Goal: Task Accomplishment & Management: Complete application form

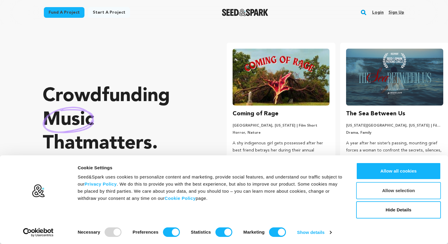
click at [398, 189] on button "Allow selection" at bounding box center [398, 190] width 85 height 17
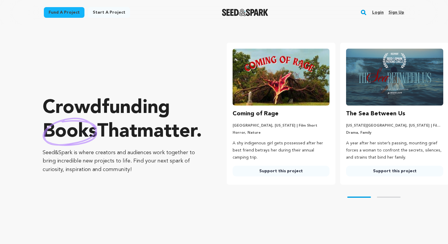
click at [95, 9] on link "Start a project" at bounding box center [109, 12] width 42 height 11
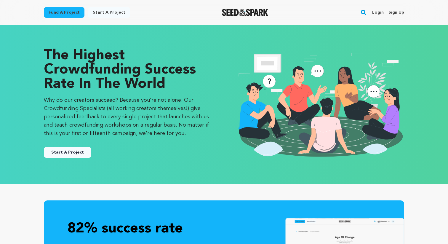
click at [391, 12] on link "Sign up" at bounding box center [396, 12] width 16 height 9
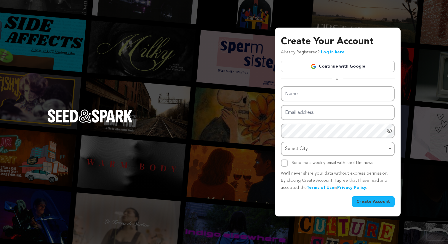
click at [350, 67] on link "Continue with Google" at bounding box center [338, 66] width 114 height 11
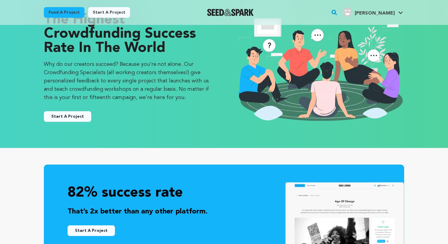
scroll to position [13, 0]
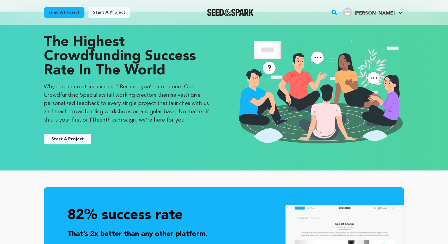
click at [83, 138] on button "Start A Project" at bounding box center [67, 138] width 47 height 11
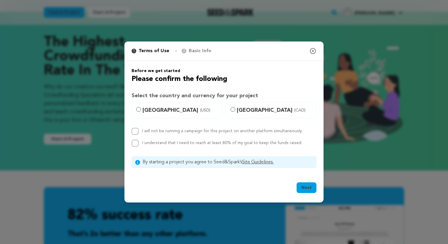
click at [156, 109] on span "United States (USD)" at bounding box center [180, 110] width 76 height 8
click at [141, 109] on input "United States (USD)" at bounding box center [138, 109] width 5 height 5
radio input "true"
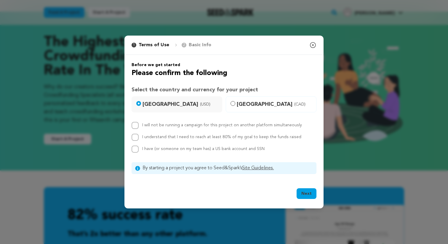
click at [264, 169] on link "Site Guidelines." at bounding box center [258, 167] width 32 height 5
click at [189, 150] on span "I have (or someone on my team has) a US bank account and SSN" at bounding box center [203, 149] width 122 height 4
click at [139, 150] on input "I have (or someone on my team has) a US bank account and SSN" at bounding box center [134, 148] width 7 height 7
checkbox input "true"
click at [177, 137] on label "I understand that I need to reach at least 80% of my goal to keep the funds rai…" at bounding box center [221, 137] width 159 height 4
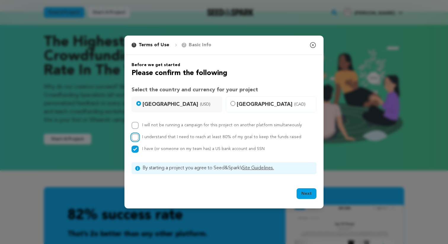
click at [139, 137] on input "I understand that I need to reach at least 80% of my goal to keep the funds rai…" at bounding box center [134, 136] width 7 height 7
checkbox input "true"
click at [175, 125] on label "I will not be running a campaign for this project on another platform simultane…" at bounding box center [222, 125] width 160 height 4
click at [139, 125] on input "I will not be running a campaign for this project on another platform simultane…" at bounding box center [134, 125] width 7 height 7
checkbox input "true"
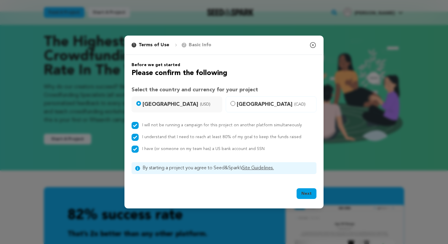
click at [311, 192] on button "Next" at bounding box center [306, 193] width 20 height 11
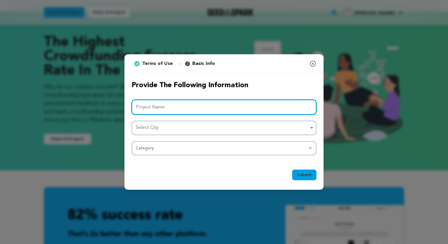
click at [233, 110] on input "Project Name" at bounding box center [223, 106] width 185 height 15
click at [202, 130] on div "Select City Remove item" at bounding box center [222, 127] width 173 height 9
type input "Polaroid"
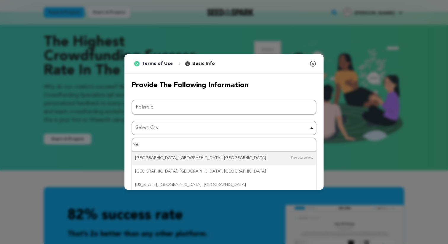
type input "N"
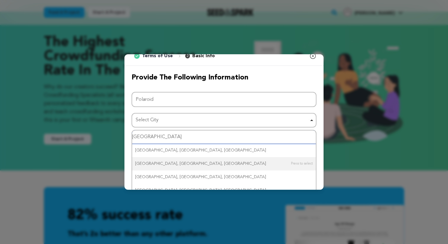
scroll to position [16, 0]
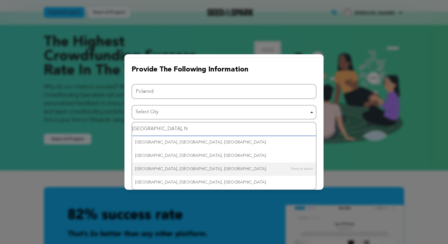
type input "Brooklyn, Ny"
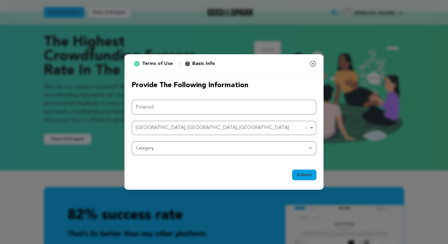
click at [184, 124] on div "Brooklyn, OH, USA Remove item" at bounding box center [222, 127] width 173 height 9
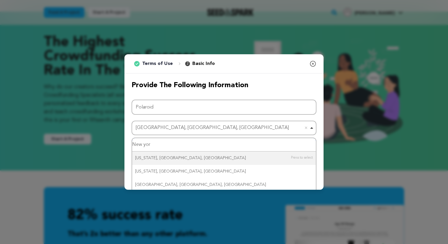
type input "New york"
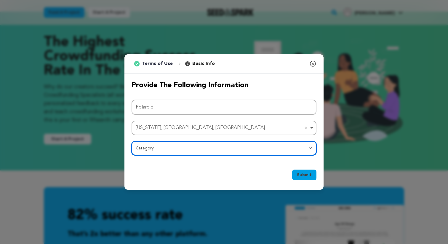
click at [190, 147] on select "Category Film Feature Film Short Series Film Festival Company Music Video VR Ex…" at bounding box center [223, 148] width 185 height 14
select select "383"
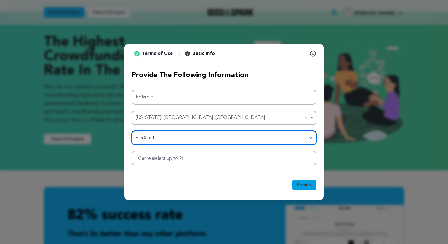
click at [267, 158] on div at bounding box center [223, 158] width 185 height 15
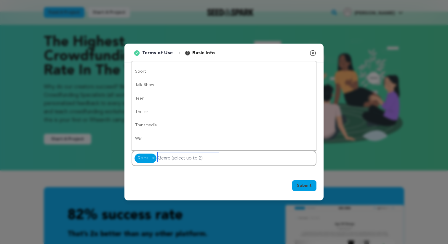
scroll to position [460, 0]
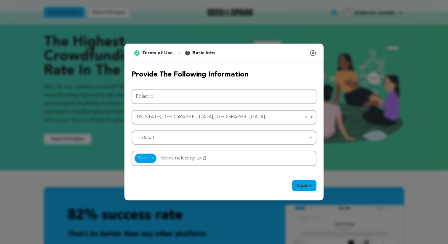
click at [215, 186] on div "Submit Ok, Got it" at bounding box center [223, 186] width 185 height 13
click at [305, 181] on button "Submit" at bounding box center [304, 185] width 24 height 11
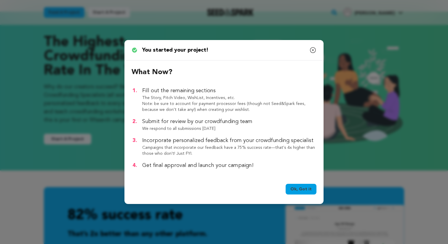
click at [302, 191] on link "Ok, Got it" at bounding box center [300, 189] width 31 height 11
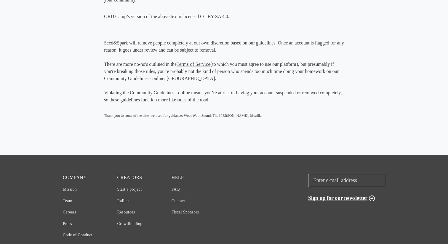
scroll to position [829, 0]
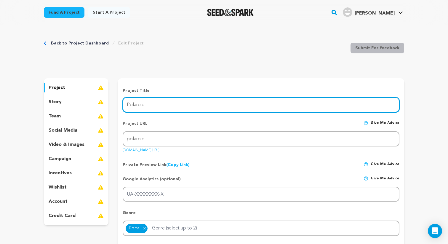
click at [200, 110] on input "Polaroid" at bounding box center [261, 104] width 276 height 15
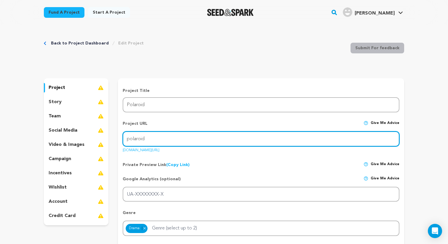
click at [184, 143] on input "polaroid" at bounding box center [261, 138] width 276 height 15
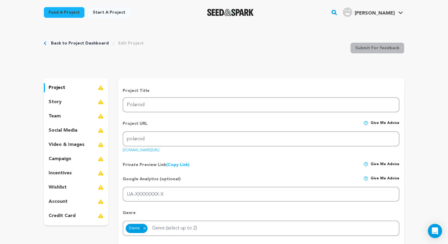
click at [211, 153] on div "Project URL Give me advice Project URL polaroid seedandspark.com/fund/polaroid" at bounding box center [261, 135] width 276 height 38
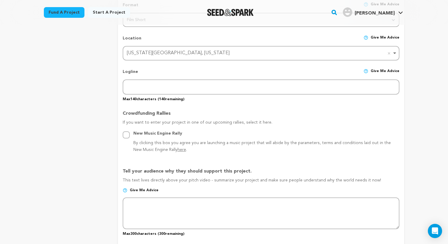
scroll to position [246, 0]
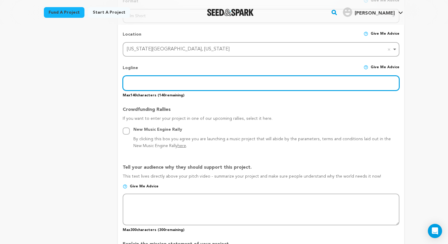
click at [179, 84] on input "text" at bounding box center [261, 82] width 276 height 15
paste input "On the night before leaving home, Kevin shares a genuine conversation with his …"
type input "On the night before leaving home, Kevin shares a genuine conversation with his …"
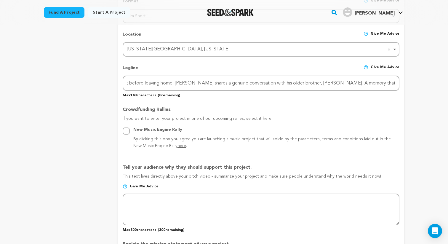
scroll to position [0, 0]
click at [91, 121] on div "project story team social media video & images campaign incentives wishlist" at bounding box center [76, 174] width 65 height 685
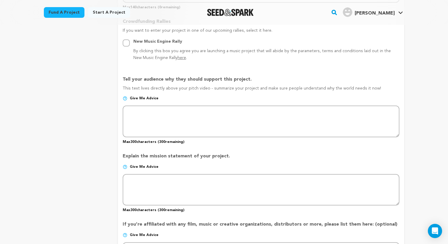
scroll to position [335, 0]
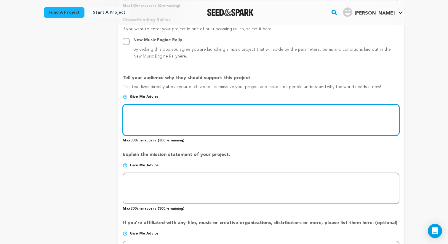
click at [197, 111] on textarea at bounding box center [261, 119] width 276 height 31
paste textarea "Polaroid was born from a question that haunts me to this day, what conversation…"
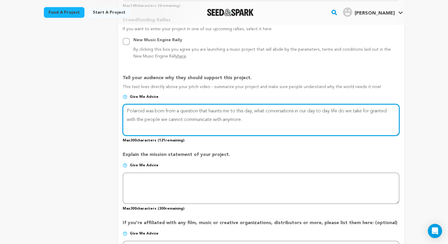
paste textarea "For me, Time is irreplaceable. It’s a living force that shapes how we see ourse…"
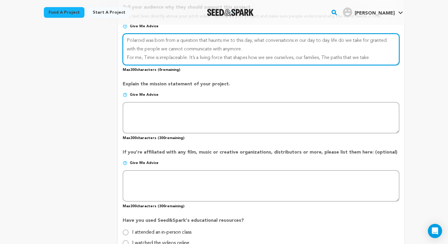
scroll to position [408, 0]
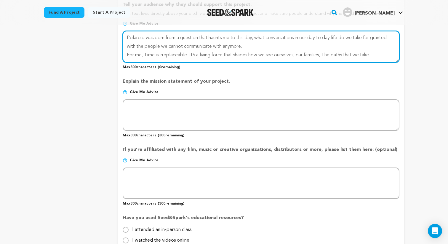
type textarea "Polaroid was born from a question that haunts me to this day, what conversation…"
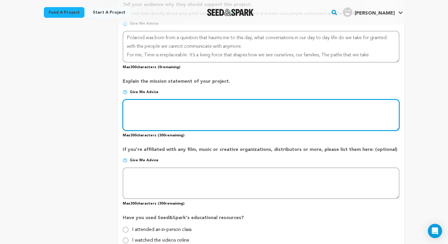
click at [150, 115] on textarea at bounding box center [261, 114] width 276 height 31
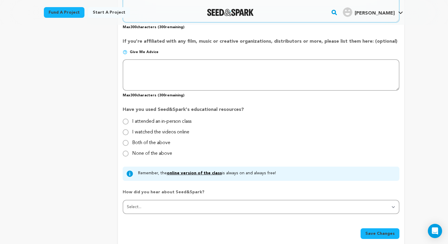
scroll to position [517, 0]
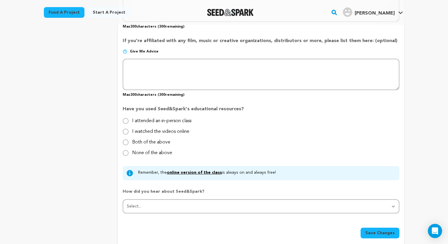
click at [153, 153] on label "None of the above" at bounding box center [152, 150] width 40 height 9
click at [128, 153] on input "None of the above" at bounding box center [126, 153] width 6 height 6
radio input "true"
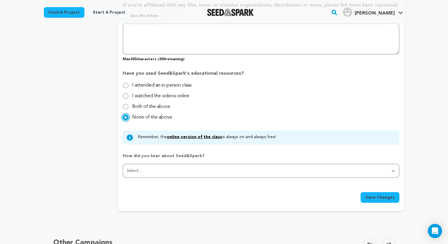
scroll to position [565, 0]
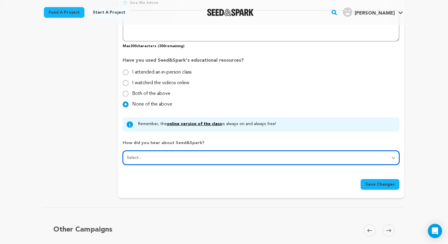
click at [202, 152] on select "Select... From a friend Social media Film festival or film organization Took an…" at bounding box center [261, 157] width 276 height 14
select select "1"
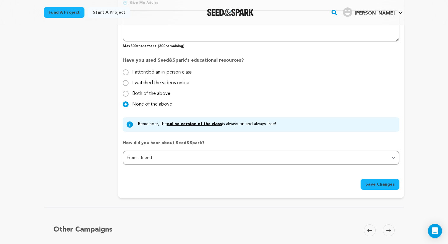
click at [390, 186] on span "Save Changes" at bounding box center [379, 184] width 29 height 6
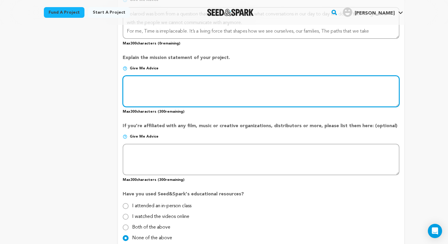
scroll to position [378, 0]
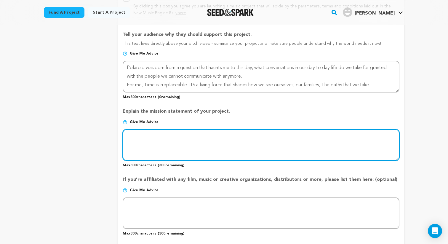
click at [259, 144] on textarea at bounding box center [261, 144] width 276 height 31
click at [170, 133] on textarea at bounding box center [261, 144] width 276 height 31
paste textarea "My name is Kenny Rivera, And I am raising for my debut short film "Polaroid". W…"
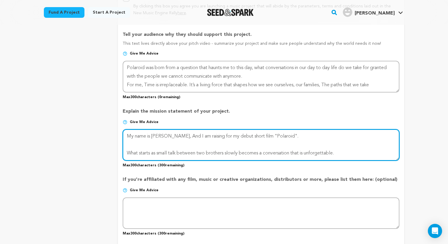
scroll to position [13, 0]
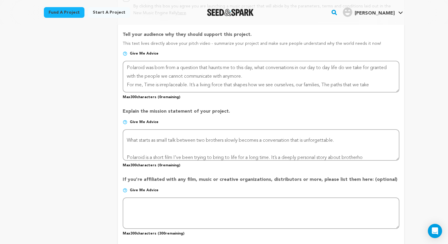
click at [74, 142] on div "project story team social media video & images campaign incentives wishlist" at bounding box center [76, 42] width 65 height 685
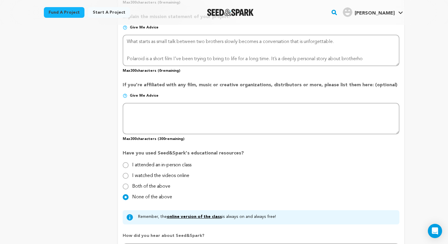
scroll to position [467, 0]
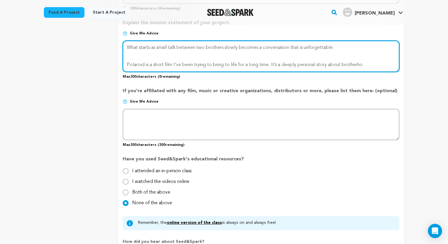
click at [358, 62] on textarea at bounding box center [261, 56] width 276 height 31
click at [370, 64] on textarea at bounding box center [261, 56] width 276 height 31
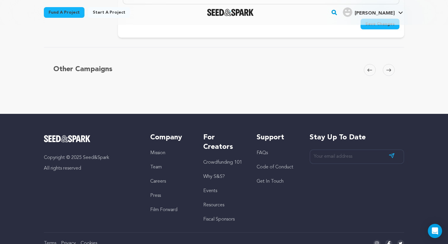
scroll to position [756, 0]
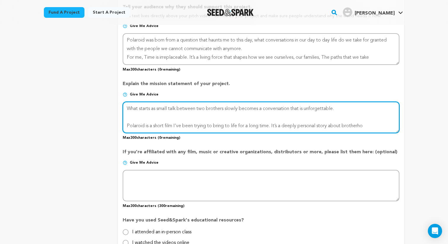
click at [261, 125] on textarea at bounding box center [261, 117] width 276 height 31
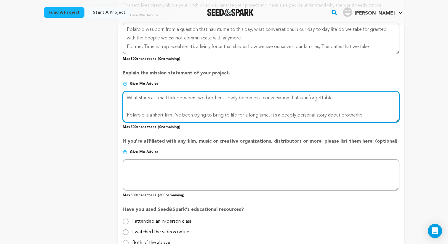
scroll to position [422, 0]
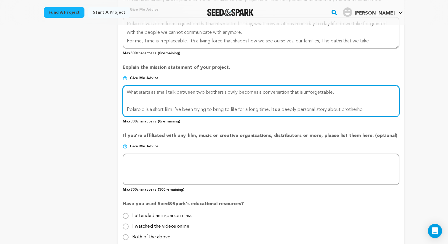
click at [369, 110] on textarea at bounding box center [261, 100] width 276 height 31
drag, startPoint x: 356, startPoint y: 92, endPoint x: 118, endPoint y: 90, distance: 238.0
click at [378, 109] on textarea at bounding box center [261, 100] width 276 height 31
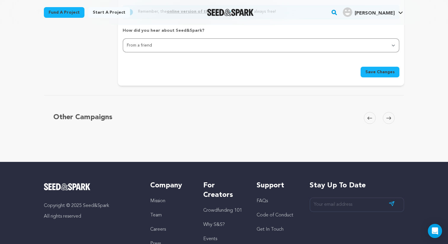
scroll to position [647, 0]
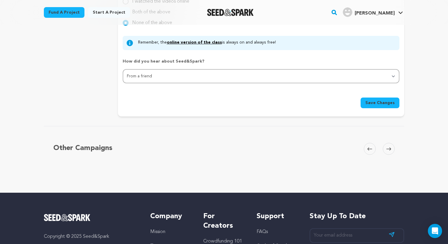
type textarea "My name is Kenny Rivera, And I am raising for my debut short film "Polaroid". P…"
click at [384, 107] on button "Save Changes" at bounding box center [379, 102] width 39 height 11
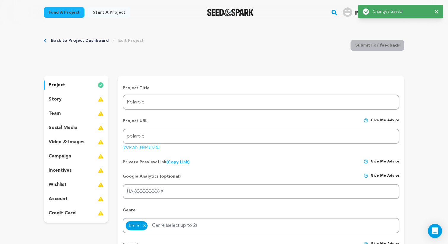
scroll to position [0, 0]
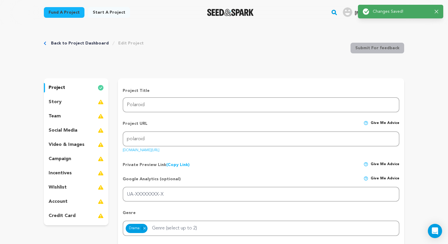
click at [101, 104] on img at bounding box center [101, 101] width 6 height 7
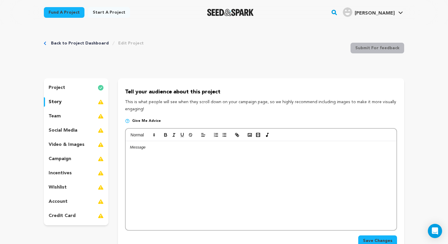
click at [153, 179] on div at bounding box center [260, 185] width 271 height 89
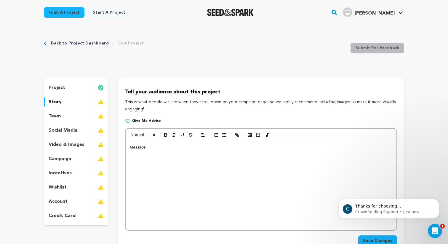
click at [176, 156] on div at bounding box center [260, 185] width 271 height 89
paste div
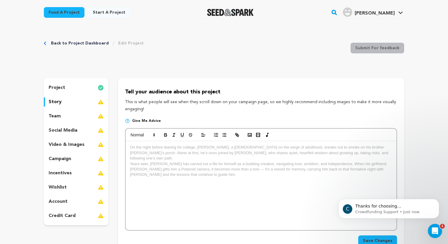
click at [379, 239] on span "Save Changes" at bounding box center [377, 240] width 29 height 6
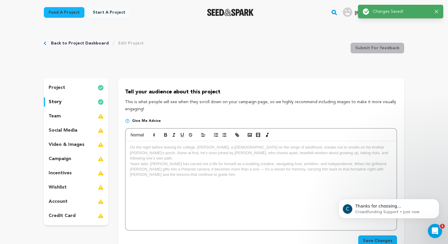
click at [89, 119] on div "team" at bounding box center [76, 115] width 65 height 9
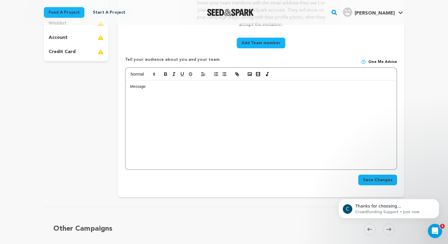
scroll to position [171, 0]
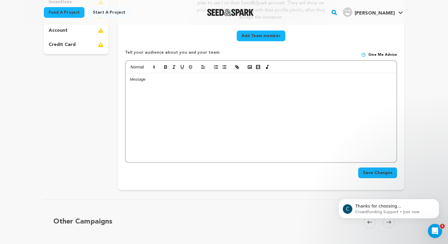
click at [384, 175] on div "C Thanks for choosing Seed&amp;Spark for your project! If you have any question…" at bounding box center [388, 181] width 109 height 74
click at [372, 174] on div "C Thanks for choosing Seed&amp;Spark for your project! If you have any question…" at bounding box center [388, 181] width 109 height 74
click at [202, 89] on div at bounding box center [260, 117] width 271 height 89
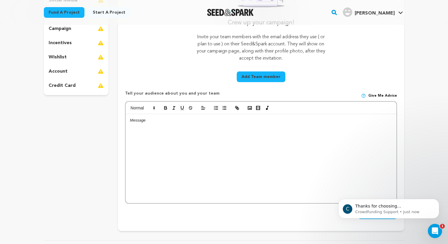
scroll to position [126, 0]
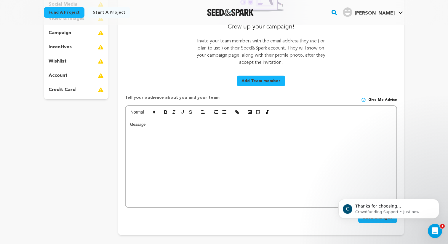
click at [214, 157] on div at bounding box center [260, 162] width 271 height 89
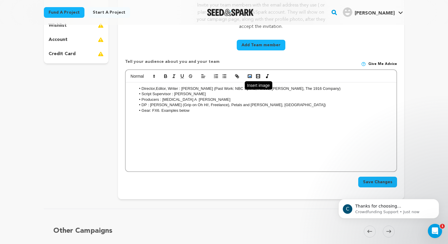
scroll to position [186, 0]
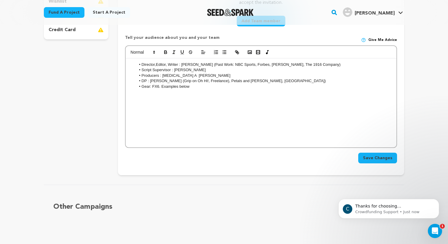
click at [380, 162] on button "Save Changes" at bounding box center [377, 157] width 39 height 11
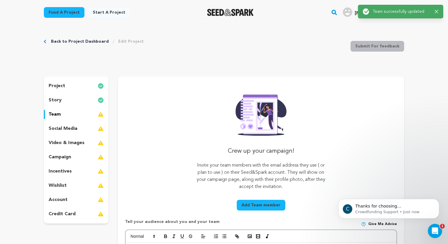
scroll to position [0, 0]
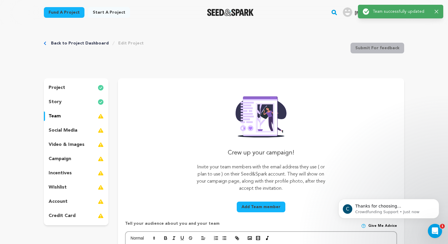
click at [90, 117] on div "team" at bounding box center [76, 115] width 65 height 9
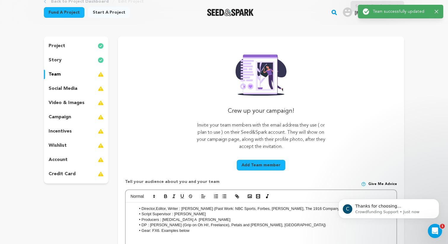
scroll to position [89, 0]
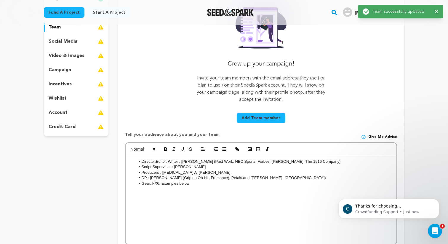
click at [255, 121] on button "Add Team member" at bounding box center [260, 117] width 49 height 11
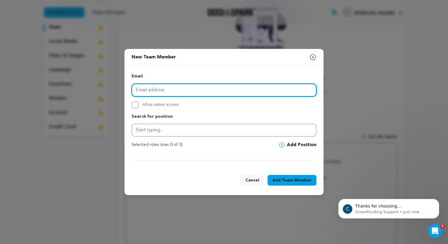
click at [231, 92] on input "email" at bounding box center [223, 89] width 185 height 13
type input "kennyrivera2880@outlook.com"
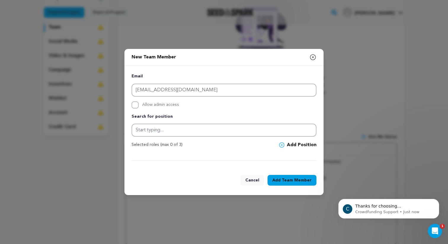
click at [286, 173] on div "Cancel Add Team Member" at bounding box center [223, 181] width 199 height 27
click at [285, 177] on span "Team Member" at bounding box center [296, 180] width 30 height 6
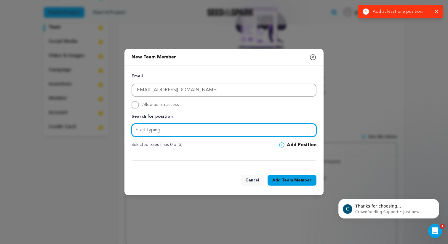
click at [253, 131] on input "text" at bounding box center [223, 129] width 185 height 13
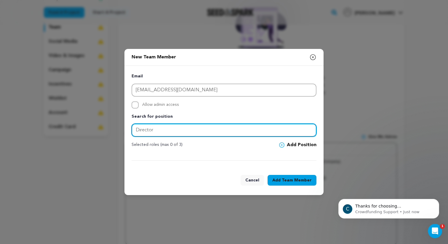
type input "Director"
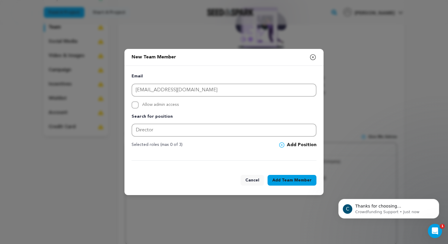
click at [289, 176] on button "Add Team Member" at bounding box center [291, 180] width 49 height 11
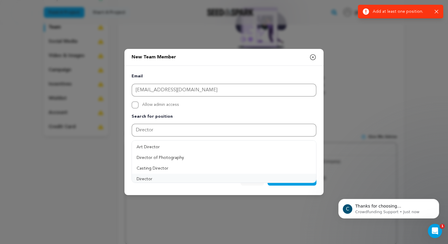
click at [199, 174] on button "Director" at bounding box center [224, 178] width 184 height 11
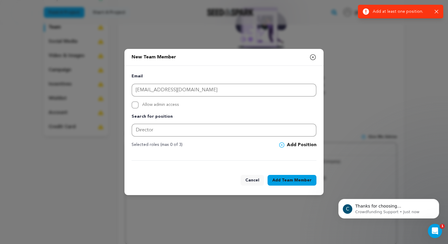
click at [278, 180] on button "Add Team Member" at bounding box center [291, 180] width 49 height 11
click at [379, 81] on div "New Team Member Close modal Email kennyrivera2880@outlook.com Allow admin acces…" at bounding box center [224, 122] width 448 height 244
click at [311, 55] on icon "button" at bounding box center [312, 57] width 7 height 7
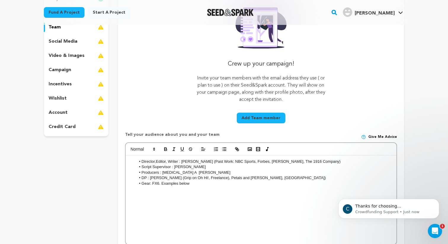
click at [68, 57] on p "video & images" at bounding box center [67, 55] width 36 height 7
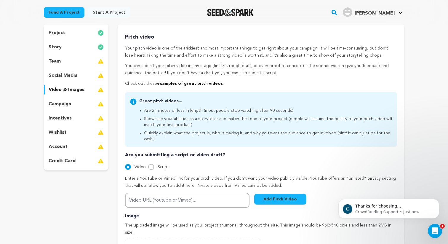
scroll to position [53, 0]
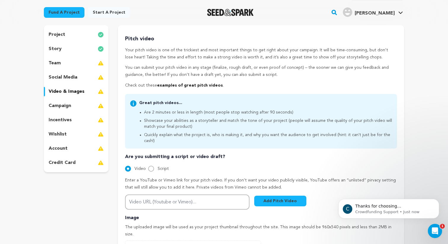
click at [79, 65] on div "team" at bounding box center [76, 62] width 65 height 9
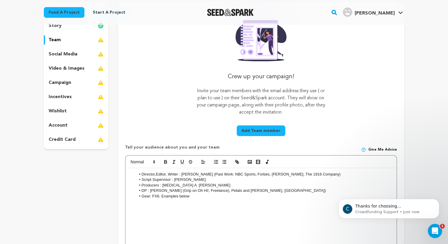
scroll to position [107, 0]
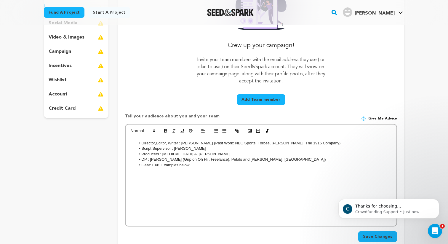
click at [282, 99] on button "Add Team member" at bounding box center [260, 99] width 49 height 11
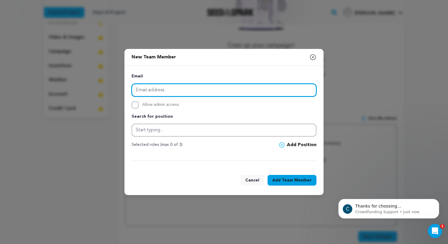
click at [165, 90] on input "email" at bounding box center [223, 89] width 185 height 13
type input "kennyrivera2880@outlook.com"
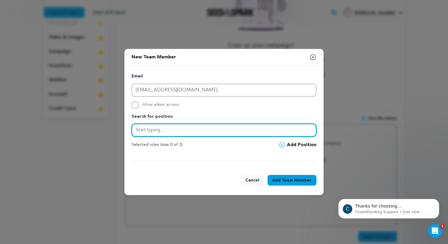
click at [179, 128] on input "text" at bounding box center [223, 129] width 185 height 13
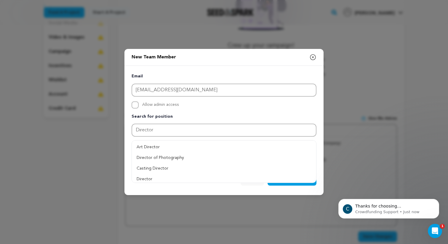
click at [301, 144] on button "Art Director" at bounding box center [224, 146] width 184 height 11
type input "Art Director"
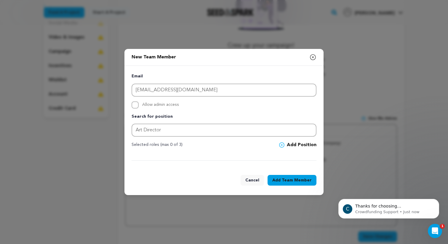
click at [303, 146] on button "Add Position" at bounding box center [297, 144] width 37 height 7
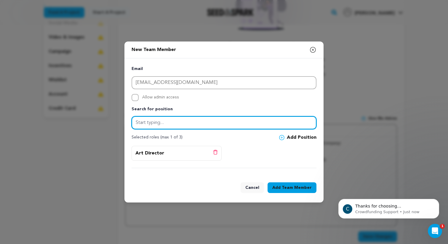
click at [210, 123] on input "text" at bounding box center [223, 122] width 185 height 13
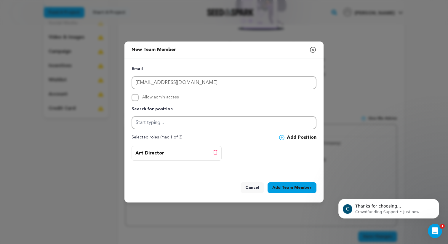
click at [293, 191] on button "Add Team Member" at bounding box center [291, 187] width 49 height 11
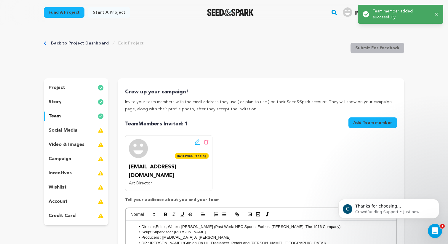
scroll to position [0, 0]
click at [82, 128] on div "social media" at bounding box center [76, 129] width 65 height 9
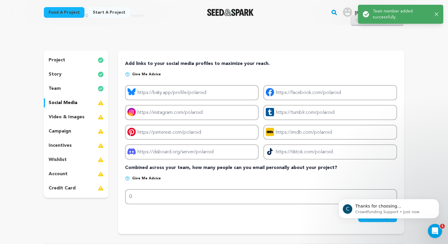
scroll to position [28, 0]
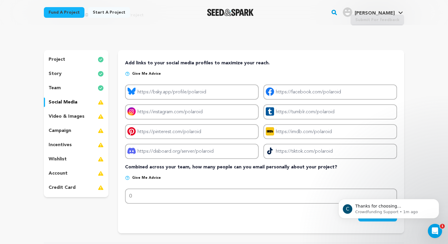
click at [89, 117] on div "video & images" at bounding box center [76, 116] width 65 height 9
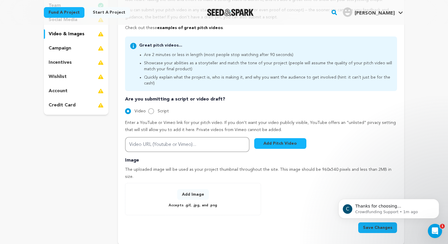
scroll to position [111, 0]
click at [89, 51] on div "campaign" at bounding box center [76, 47] width 65 height 9
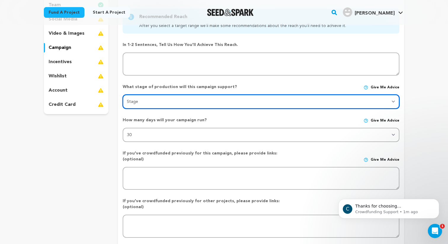
click at [166, 105] on select "Stage DEVELOPMENT PRODUCTION POST-PRODUCTION DISTRIBUTION PRE-PRODUCTION ENHANC…" at bounding box center [261, 101] width 276 height 14
select select "1406"
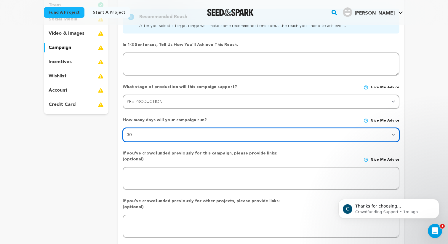
click at [167, 136] on select "30 45 60" at bounding box center [261, 135] width 276 height 14
click at [169, 137] on select "30 45 60" at bounding box center [261, 135] width 276 height 14
select select "45"
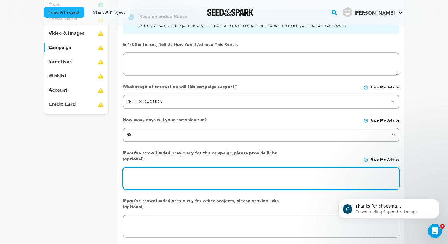
click at [166, 170] on textarea at bounding box center [261, 178] width 276 height 23
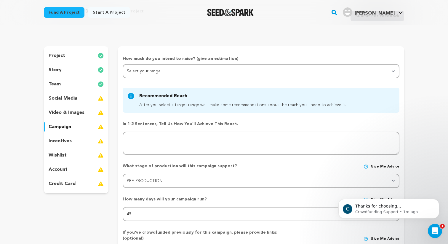
scroll to position [22, 0]
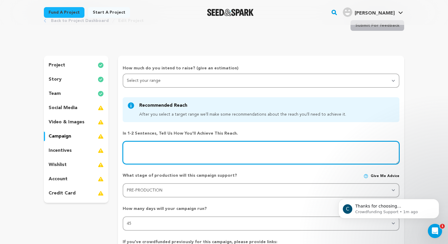
click at [175, 153] on textarea at bounding box center [261, 152] width 276 height 23
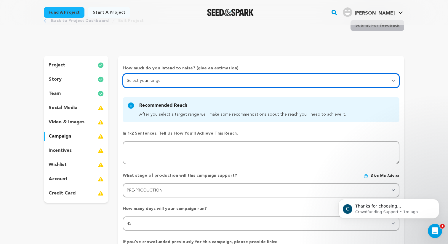
click at [193, 84] on select "Select your range Less than $10k 10k - $14k 15k - $24k 25k - $49k 50k or more" at bounding box center [261, 80] width 276 height 14
select select "2"
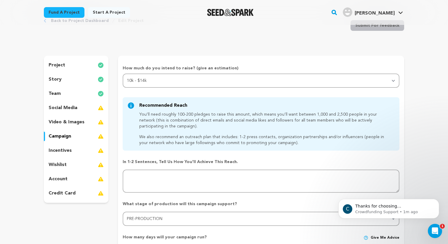
click at [189, 168] on div "In 1-2 sentences, tell us how you'll achieve this reach." at bounding box center [261, 173] width 276 height 38
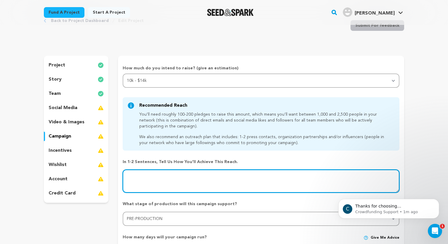
click at [187, 175] on textarea at bounding box center [261, 180] width 276 height 23
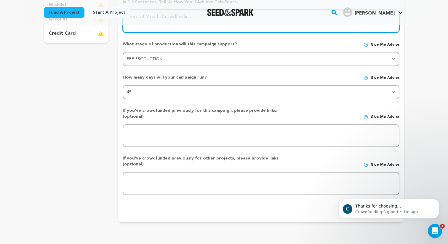
scroll to position [223, 0]
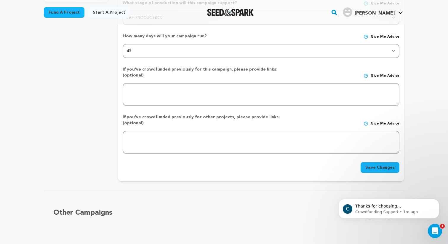
type textarea "Word of Mouth, Crowdfunding!"
click at [382, 162] on button "Save Changes" at bounding box center [379, 167] width 39 height 11
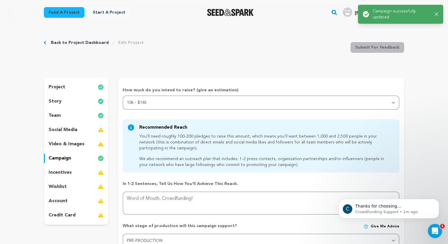
scroll to position [0, 0]
click at [94, 173] on div "incentives" at bounding box center [76, 172] width 65 height 9
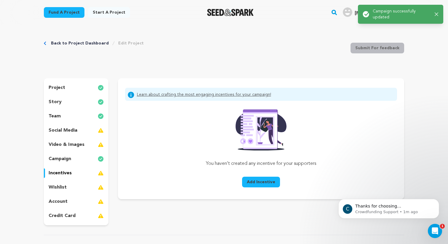
click at [262, 182] on span "Add Incentive" at bounding box center [261, 182] width 28 height 6
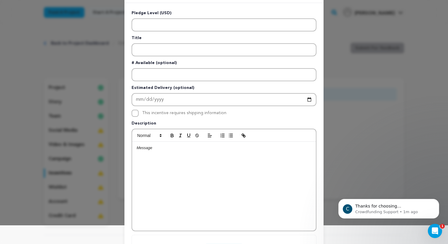
scroll to position [12, 0]
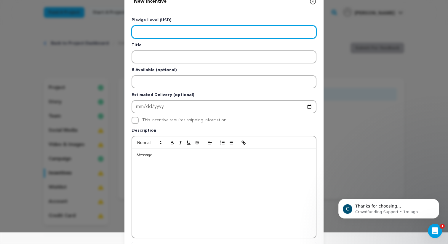
click at [255, 36] on input "Enter level" at bounding box center [223, 31] width 185 height 13
click at [223, 33] on input "Enter level" at bounding box center [223, 31] width 185 height 13
type input "50"
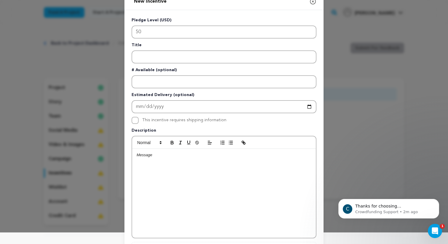
click at [192, 64] on div "Pledge Level (USD) 50 Title # Available (optional) Estimated Delivery (optional…" at bounding box center [223, 142] width 185 height 250
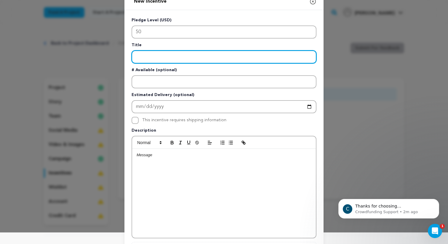
click at [197, 57] on input "Enter title" at bounding box center [223, 56] width 185 height 13
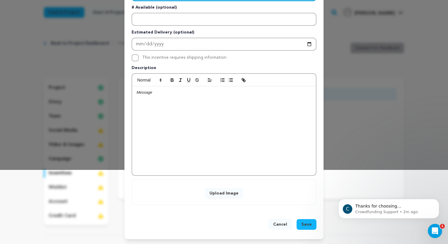
scroll to position [0, 0]
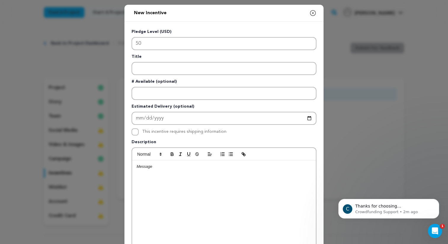
click at [312, 12] on icon "button" at bounding box center [312, 12] width 7 height 7
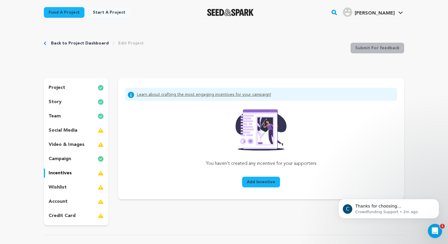
click at [57, 170] on p "incentives" at bounding box center [60, 172] width 23 height 7
click at [62, 192] on div "project story team social media video & images campaign incentives wishlist acc…" at bounding box center [76, 151] width 65 height 147
click at [67, 187] on div "wishlist" at bounding box center [76, 186] width 65 height 9
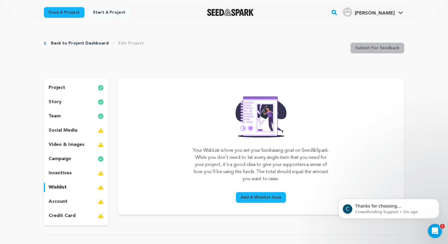
click at [67, 203] on div "account" at bounding box center [76, 201] width 65 height 9
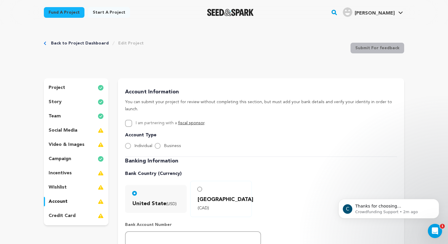
click at [68, 218] on p "credit card" at bounding box center [62, 215] width 27 height 7
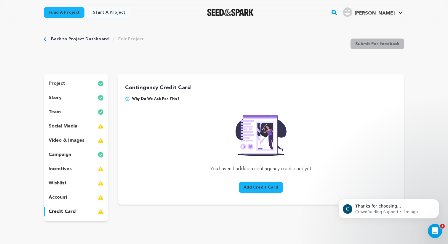
scroll to position [5, 0]
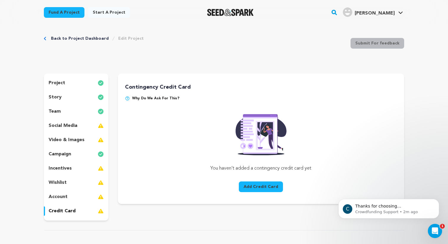
click at [263, 184] on button "Add Credit Card" at bounding box center [261, 186] width 44 height 11
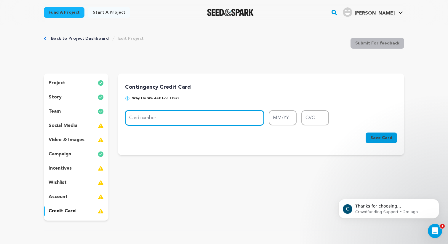
click at [230, 118] on input "Card number" at bounding box center [194, 117] width 139 height 15
type input "4737 0280 5810 6355"
type input "07/27"
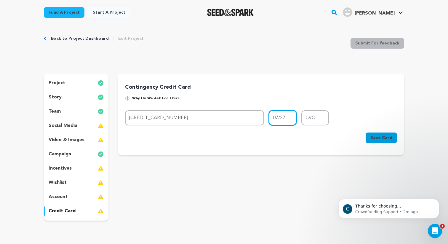
type input "579"
click at [160, 101] on p "Why do we ask for this?" at bounding box center [261, 100] width 272 height 9
click at [130, 99] on p "Why do we ask for this?" at bounding box center [261, 100] width 272 height 9
click at [371, 137] on button "Save Card" at bounding box center [380, 137] width 31 height 11
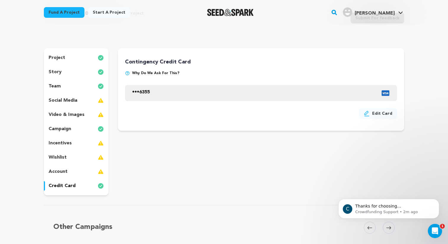
scroll to position [0, 0]
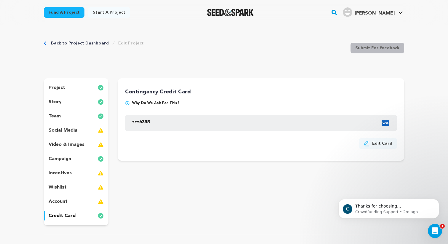
click at [88, 45] on link "Back to Project Dashboard" at bounding box center [80, 43] width 58 height 6
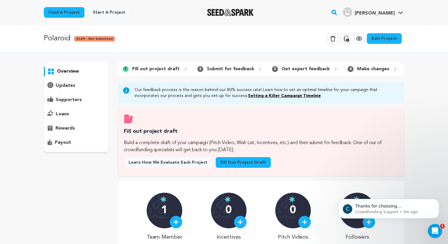
click at [382, 41] on link "Edit Project" at bounding box center [383, 38] width 35 height 11
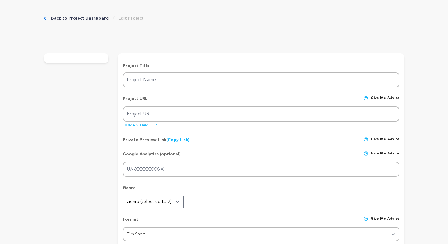
type input "Polaroid"
type input "polaroid"
type input "On the night before leaving home, [PERSON_NAME] shares a genuine conversation w…"
type textarea "Polaroid was born from a question that haunts me to this day, what conversation…"
type textarea "My name is [PERSON_NAME], And I am raising for my debut short film "Polaroid". …"
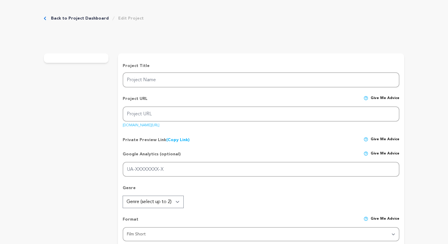
radio input "true"
type input "0"
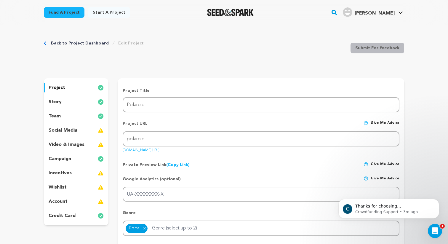
click at [82, 130] on div "social media" at bounding box center [76, 129] width 65 height 9
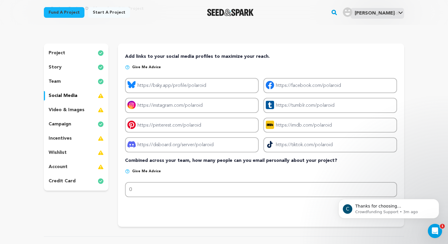
scroll to position [35, 0]
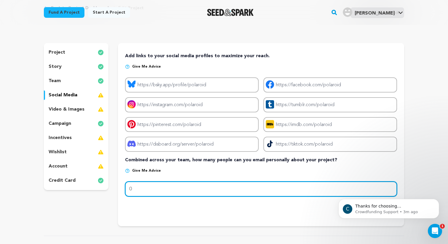
click at [195, 195] on input "0" at bounding box center [261, 188] width 272 height 15
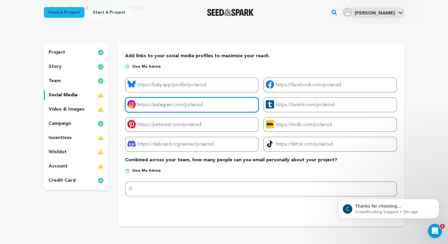
click at [208, 108] on input "Project instagram link" at bounding box center [191, 104] width 133 height 15
click at [223, 107] on input "Project instagram link" at bounding box center [191, 104] width 133 height 15
paste input "https://www.instagram.com/kenny.riveraa_/#"
type input "https://www.instagram.com/kenny.riveraa_/#"
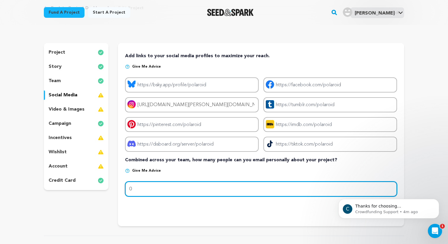
click at [232, 183] on input "0" at bounding box center [261, 188] width 272 height 15
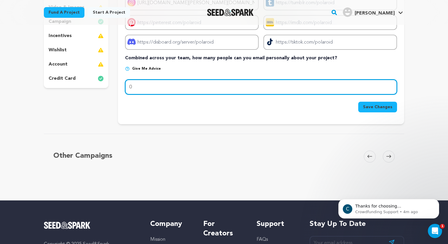
scroll to position [185, 0]
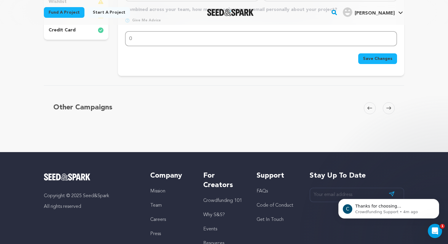
click at [390, 58] on span "Save Changes" at bounding box center [377, 59] width 29 height 6
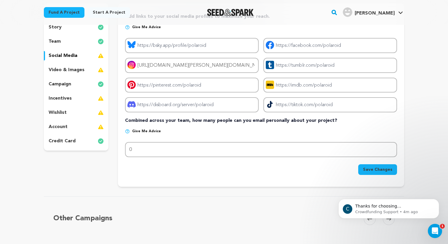
scroll to position [72, 0]
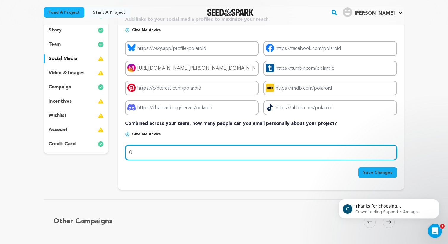
click at [212, 152] on input "0" at bounding box center [261, 152] width 272 height 15
type input "0"
type input "10"
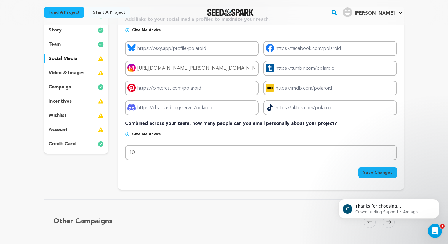
click at [377, 175] on div "C Thanks for choosing Seed&amp;Spark for your project! If you have any question…" at bounding box center [388, 181] width 109 height 74
click at [375, 172] on div "C Thanks for choosing Seed&amp;Spark for your project! If you have any question…" at bounding box center [388, 181] width 109 height 74
click at [373, 177] on div "C Thanks for choosing Seed&amp;Spark for your project! If you have any question…" at bounding box center [388, 181] width 109 height 74
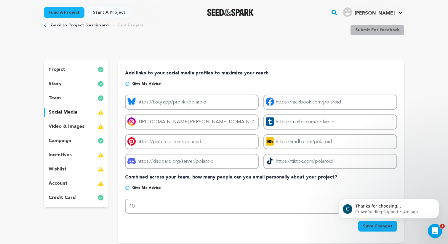
scroll to position [0, 0]
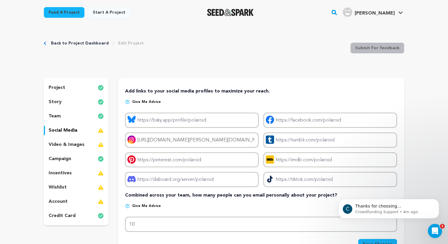
click at [306, 55] on div "Back to Project Dashboard Edit Project Submit For feedback Submit For feedback" at bounding box center [224, 49] width 360 height 39
click at [255, 61] on div "Back to Project Dashboard Edit Project Submit For feedback Submit For feedback" at bounding box center [224, 49] width 360 height 39
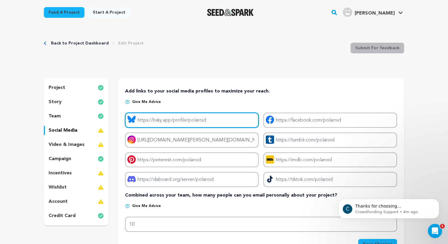
click at [218, 122] on input "Project bluesky link" at bounding box center [191, 119] width 133 height 15
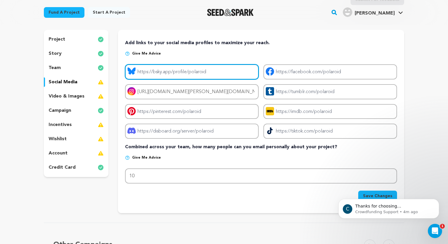
scroll to position [62, 0]
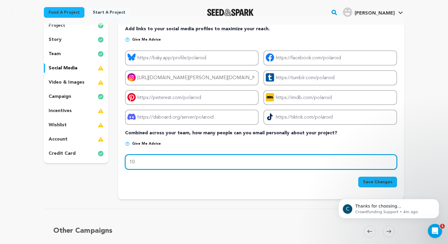
click at [171, 162] on input "10" at bounding box center [261, 161] width 272 height 15
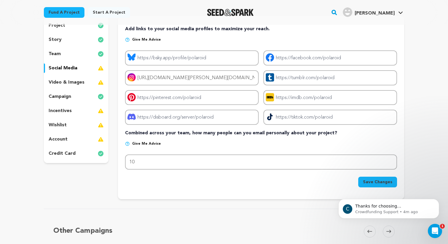
click at [368, 184] on span "Save Changes" at bounding box center [377, 182] width 29 height 6
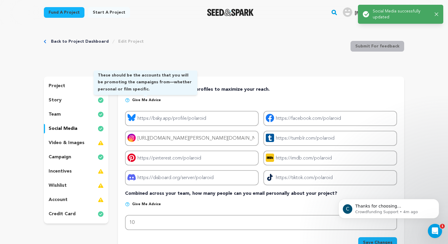
scroll to position [0, 0]
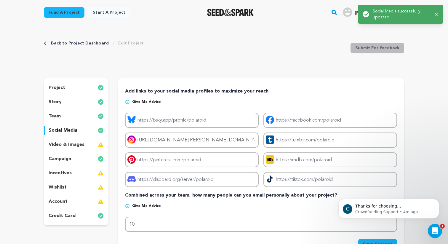
click at [84, 144] on div "video & images" at bounding box center [76, 144] width 65 height 9
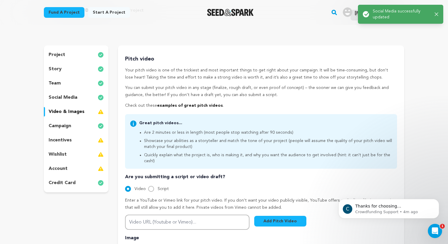
scroll to position [82, 0]
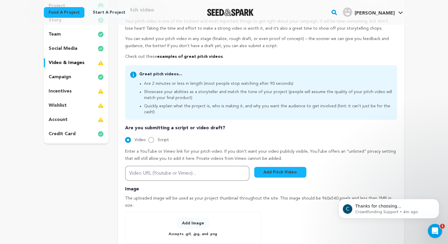
click at [155, 136] on div "Script" at bounding box center [158, 139] width 21 height 7
click at [150, 137] on input "Script" at bounding box center [151, 140] width 6 height 6
radio input "true"
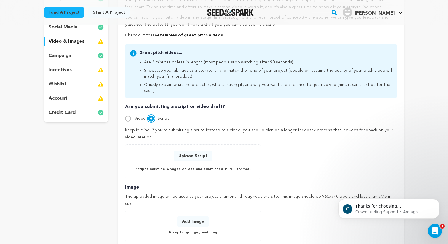
scroll to position [115, 0]
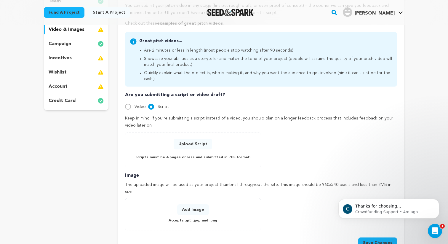
click at [191, 139] on button "Upload Script" at bounding box center [192, 144] width 38 height 11
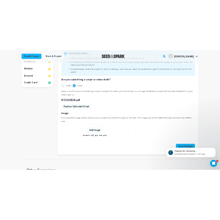
scroll to position [154, 0]
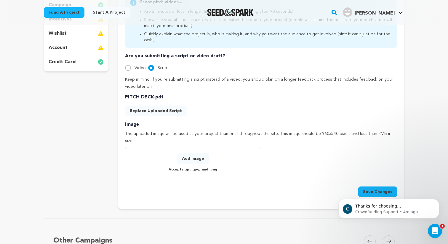
click at [195, 153] on button "Add Image" at bounding box center [193, 158] width 32 height 11
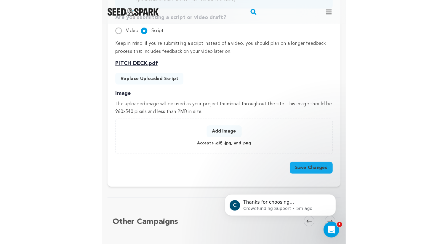
scroll to position [224, 0]
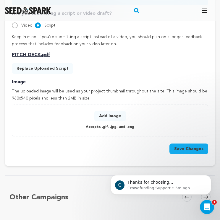
click at [112, 119] on button "Add Image" at bounding box center [110, 116] width 32 height 11
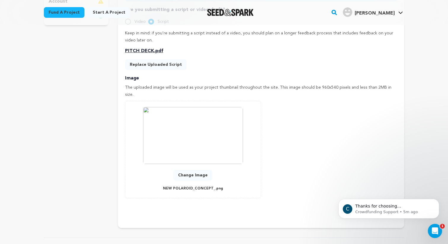
scroll to position [281, 0]
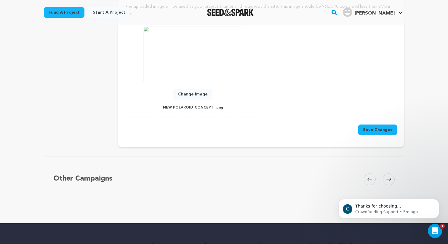
click at [371, 124] on button "Save Changes" at bounding box center [377, 129] width 39 height 11
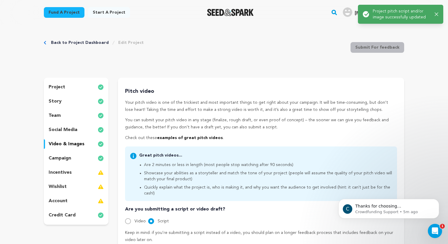
scroll to position [0, 0]
click at [91, 172] on div "incentives" at bounding box center [76, 172] width 65 height 9
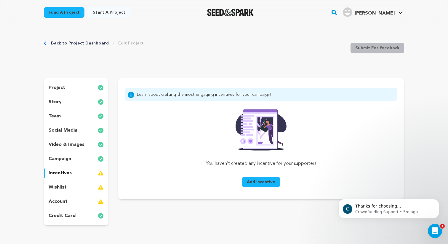
click at [258, 185] on button "Add Incentive" at bounding box center [261, 181] width 38 height 11
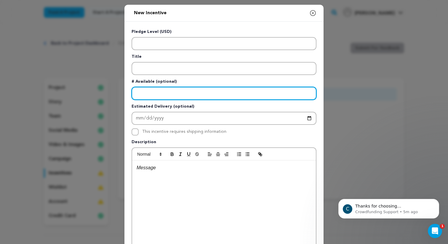
click at [187, 91] on input "Enter number available" at bounding box center [223, 93] width 185 height 13
type input "20"
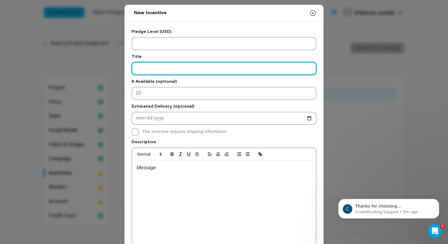
click at [197, 67] on input "Enter title" at bounding box center [223, 68] width 185 height 13
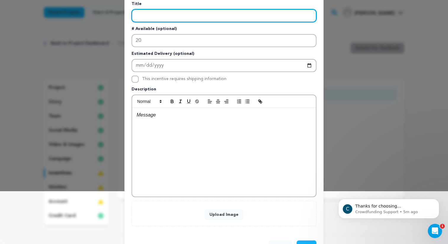
scroll to position [55, 0]
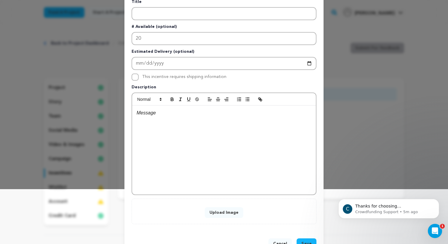
click at [197, 117] on div at bounding box center [224, 149] width 184 height 89
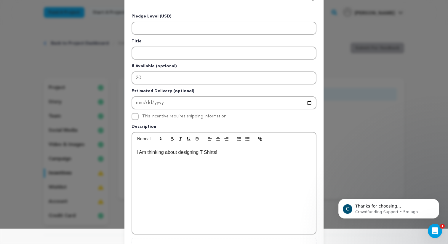
scroll to position [0, 0]
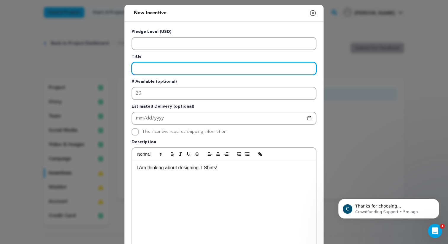
click at [206, 71] on input "Enter title" at bounding box center [223, 68] width 185 height 13
type input "Mr"
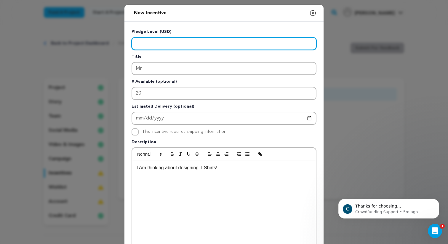
click at [215, 44] on input "Enter level" at bounding box center [223, 43] width 185 height 13
type input "50"
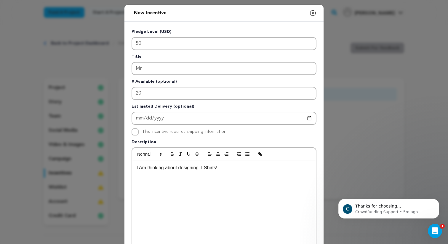
click at [242, 58] on p "Title" at bounding box center [223, 58] width 185 height 8
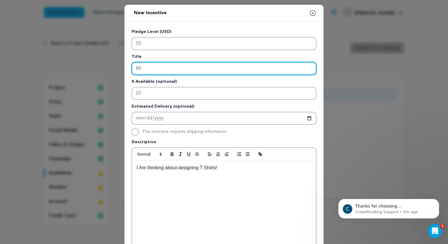
click at [228, 74] on input "Mr" at bounding box center [223, 68] width 185 height 13
type input "M"
type input "P"
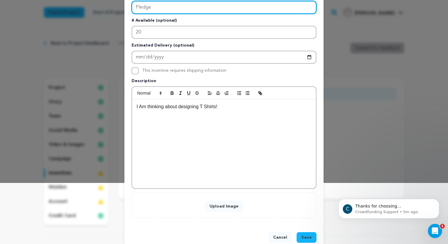
scroll to position [74, 0]
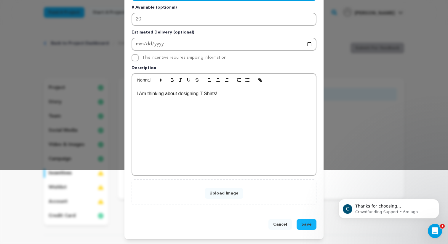
type input "Pledge"
click at [307, 220] on button "Save" at bounding box center [306, 224] width 20 height 11
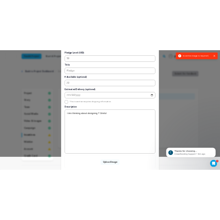
scroll to position [62, 0]
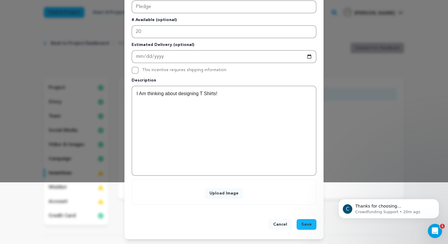
click at [310, 223] on span "Save" at bounding box center [306, 224] width 10 height 6
click at [234, 98] on div "I Am thinking about designing T Shirts!" at bounding box center [224, 130] width 184 height 89
click at [289, 117] on div "I Am thinking about designing T Shirts! Possible Concept Attached!" at bounding box center [224, 130] width 184 height 89
click at [312, 226] on button "Save" at bounding box center [306, 224] width 20 height 11
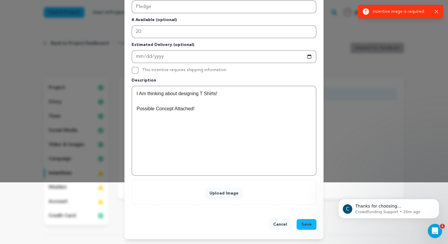
click at [238, 191] on button "Upload Image" at bounding box center [224, 193] width 38 height 11
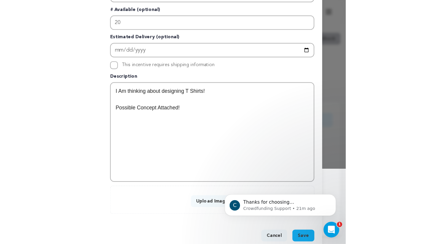
scroll to position [75, 0]
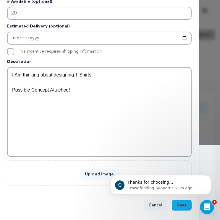
click at [98, 172] on button "Upload Image" at bounding box center [99, 174] width 38 height 11
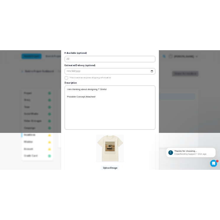
scroll to position [122, 0]
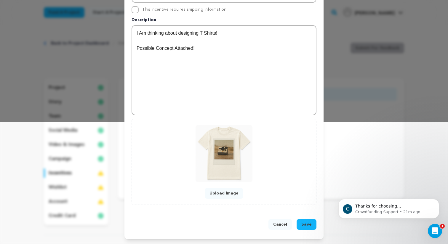
click at [310, 225] on span "Save" at bounding box center [306, 224] width 10 height 6
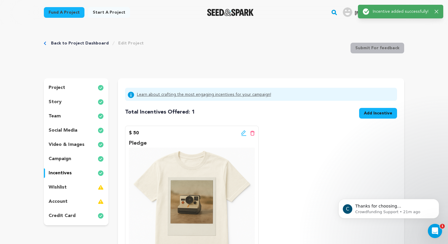
click at [89, 189] on div "wishlist" at bounding box center [76, 186] width 65 height 9
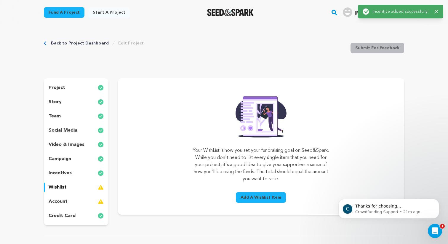
click at [264, 197] on span "Add A Wishlist Item" at bounding box center [260, 197] width 41 height 6
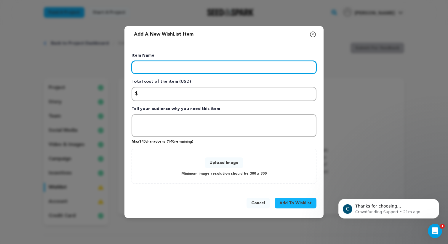
click at [214, 70] on input "Enter item name" at bounding box center [223, 67] width 185 height 13
type input "CREW"
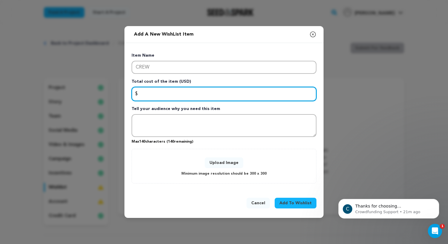
click at [206, 95] on input "Enter total cost of the item" at bounding box center [223, 94] width 185 height 14
type input "5"
type input "6"
type input "8"
type input "7000"
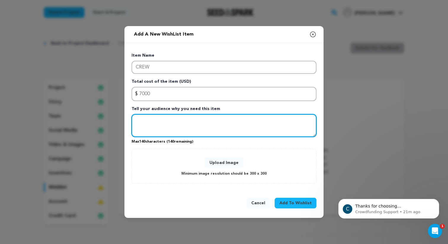
click at [202, 124] on textarea "Tell your audience why you need this item" at bounding box center [223, 125] width 185 height 23
type textarea "CREW"
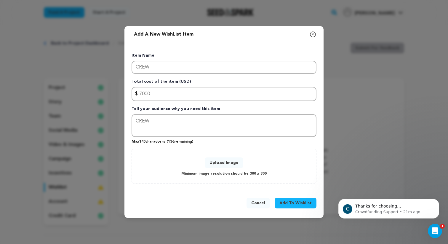
click at [303, 202] on span "Add To Wishlist" at bounding box center [295, 203] width 32 height 6
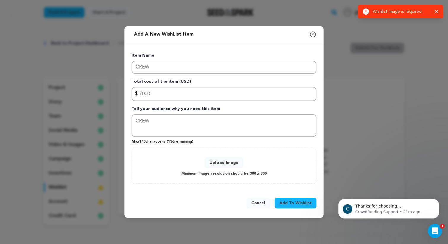
click at [220, 161] on button "Upload Image" at bounding box center [224, 162] width 38 height 11
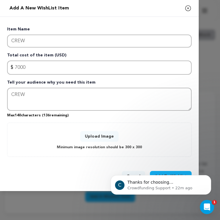
click at [22, 116] on p "Max 140 characters ( 136 remaining)" at bounding box center [99, 114] width 185 height 7
click at [96, 134] on button "Upload Image" at bounding box center [99, 136] width 38 height 11
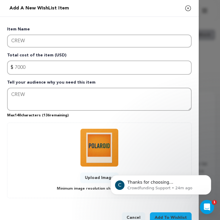
scroll to position [12, 0]
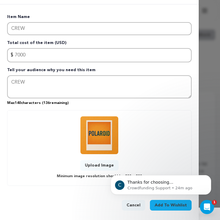
click at [180, 206] on span "Add To Wishlist" at bounding box center [171, 206] width 32 height 6
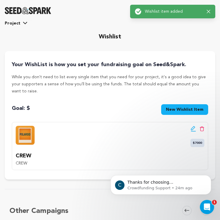
scroll to position [76, 0]
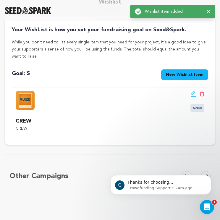
click at [188, 72] on span "New Wishlist Item" at bounding box center [185, 75] width 38 height 6
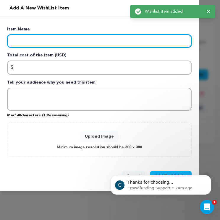
click at [85, 47] on input "Enter item name" at bounding box center [99, 41] width 185 height 13
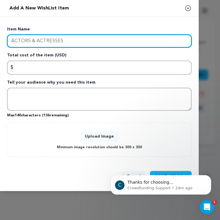
type input "ACTORS & ACTRESSES"
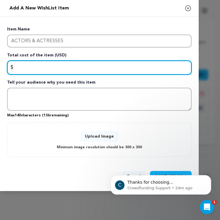
click at [52, 70] on input "Enter total cost of the item" at bounding box center [99, 68] width 185 height 14
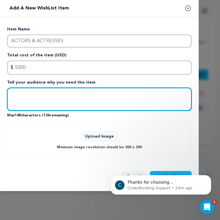
click at [56, 106] on textarea "Tell your audience why you need this item" at bounding box center [99, 99] width 185 height 23
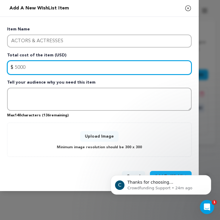
click at [44, 68] on input "5000" at bounding box center [99, 68] width 185 height 14
type input "5"
type input "7000"
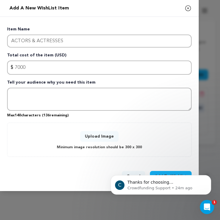
click at [105, 136] on button "Upload Image" at bounding box center [99, 136] width 38 height 11
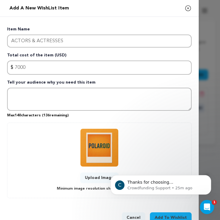
scroll to position [12, 0]
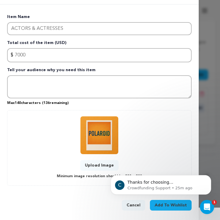
click at [176, 205] on span "Add To Wishlist" at bounding box center [171, 206] width 32 height 6
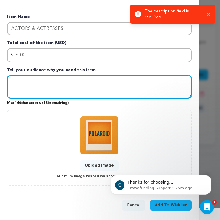
click at [105, 94] on textarea "Tell your audience why you need this item" at bounding box center [99, 86] width 185 height 23
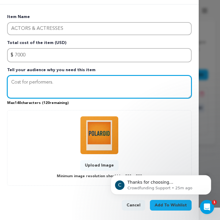
type textarea "Cost for performers."
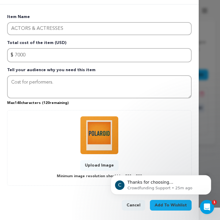
click html "C Thanks for choosing Seed&amp;Spark for your project! If you have any question…"
click at [170, 205] on span "Add To Wishlist" at bounding box center [171, 206] width 32 height 6
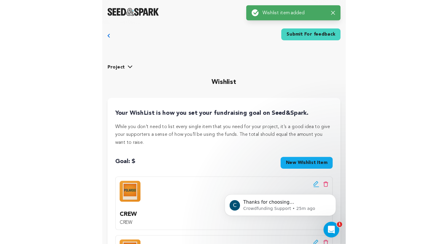
scroll to position [0, 0]
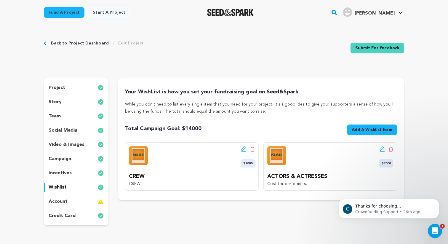
click at [67, 203] on div "account" at bounding box center [76, 201] width 65 height 9
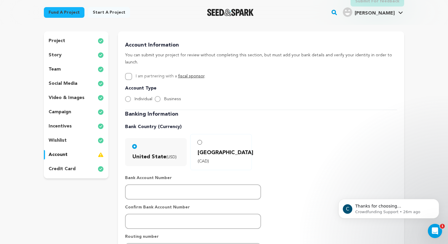
scroll to position [54, 0]
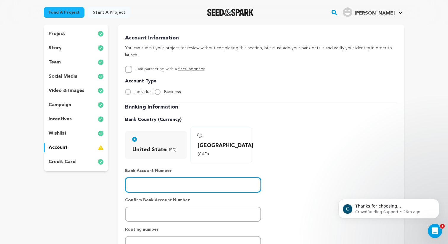
click at [194, 177] on input "number" at bounding box center [193, 184] width 136 height 15
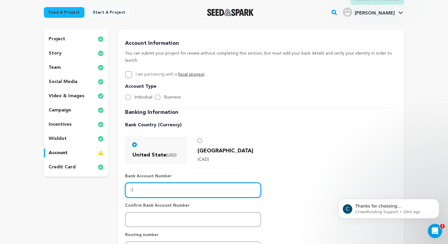
scroll to position [0, 0]
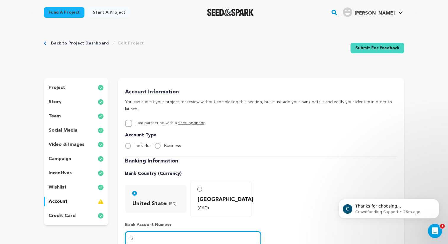
type input "-3"
click at [384, 47] on link "Submit For feedback" at bounding box center [377, 48] width 54 height 11
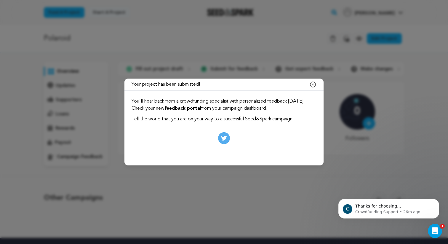
click at [314, 83] on icon "button" at bounding box center [312, 84] width 7 height 7
